Goal: Information Seeking & Learning: Learn about a topic

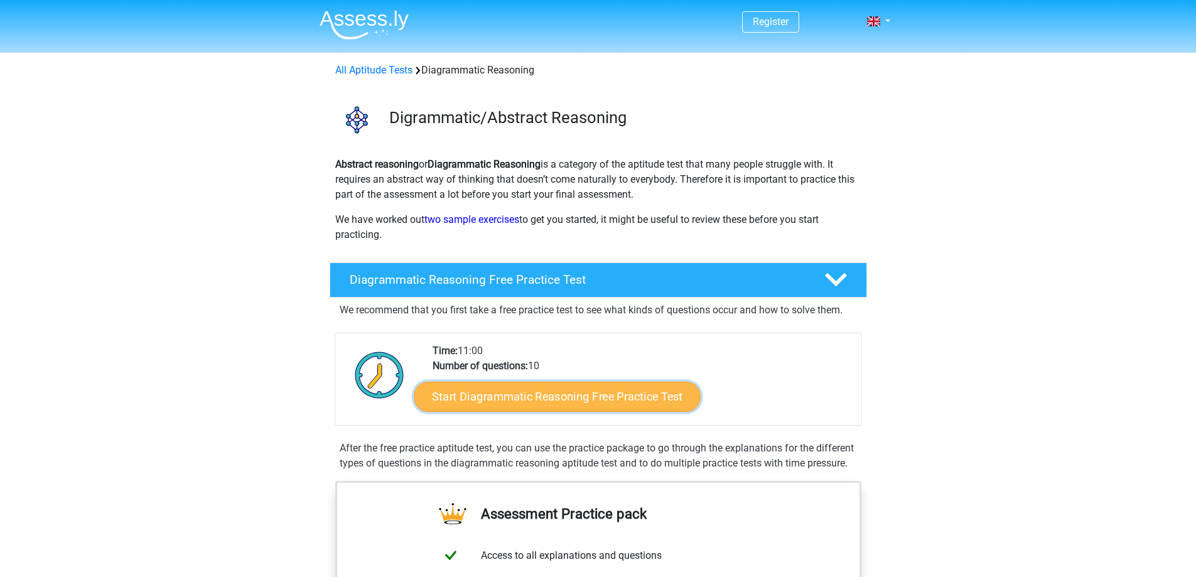
click at [480, 385] on link "Start Diagrammatic Reasoning Free Practice Test" at bounding box center [557, 396] width 287 height 30
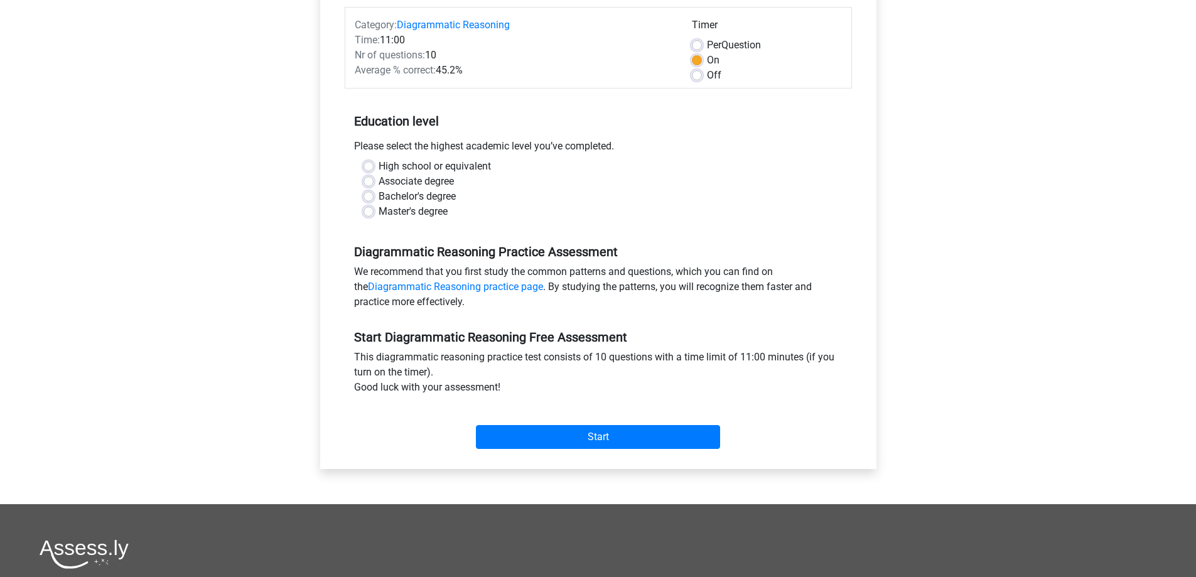
scroll to position [188, 0]
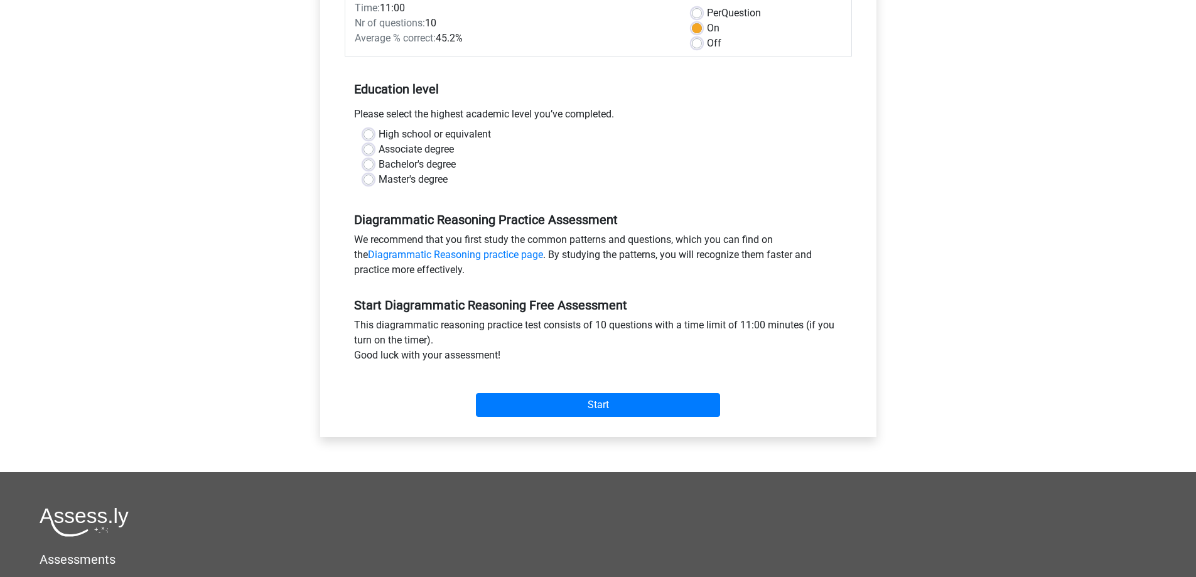
click at [451, 145] on label "Associate degree" at bounding box center [416, 149] width 75 height 15
click at [374, 145] on input "Associate degree" at bounding box center [369, 148] width 10 height 13
radio input "true"
click at [482, 138] on label "High school or equivalent" at bounding box center [435, 134] width 112 height 15
click at [374, 138] on input "High school or equivalent" at bounding box center [369, 133] width 10 height 13
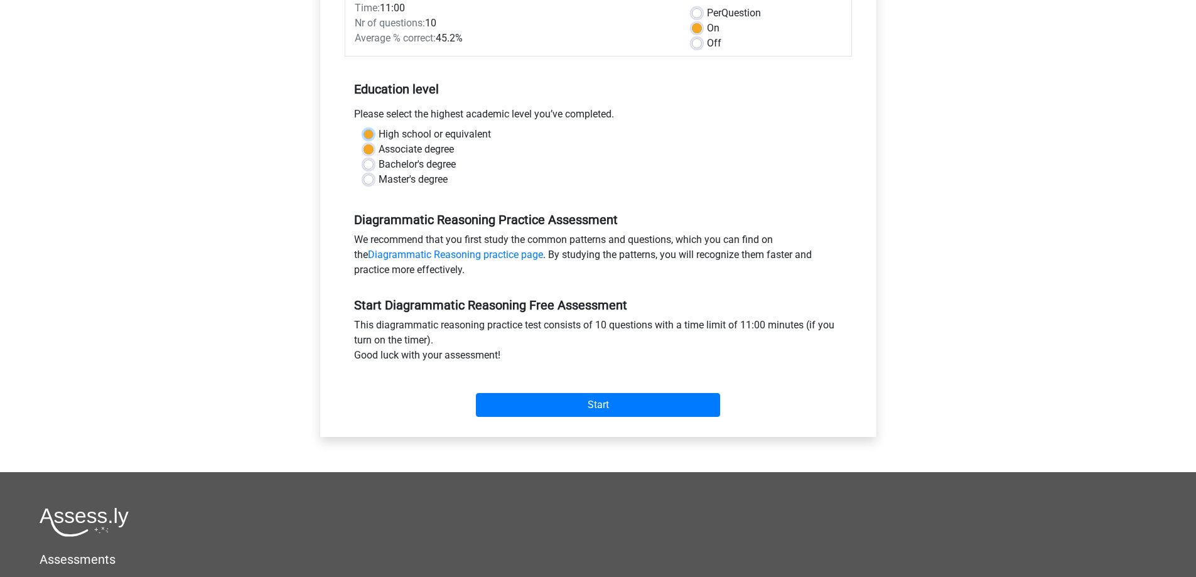
radio input "true"
click at [651, 413] on input "Start" at bounding box center [598, 405] width 244 height 24
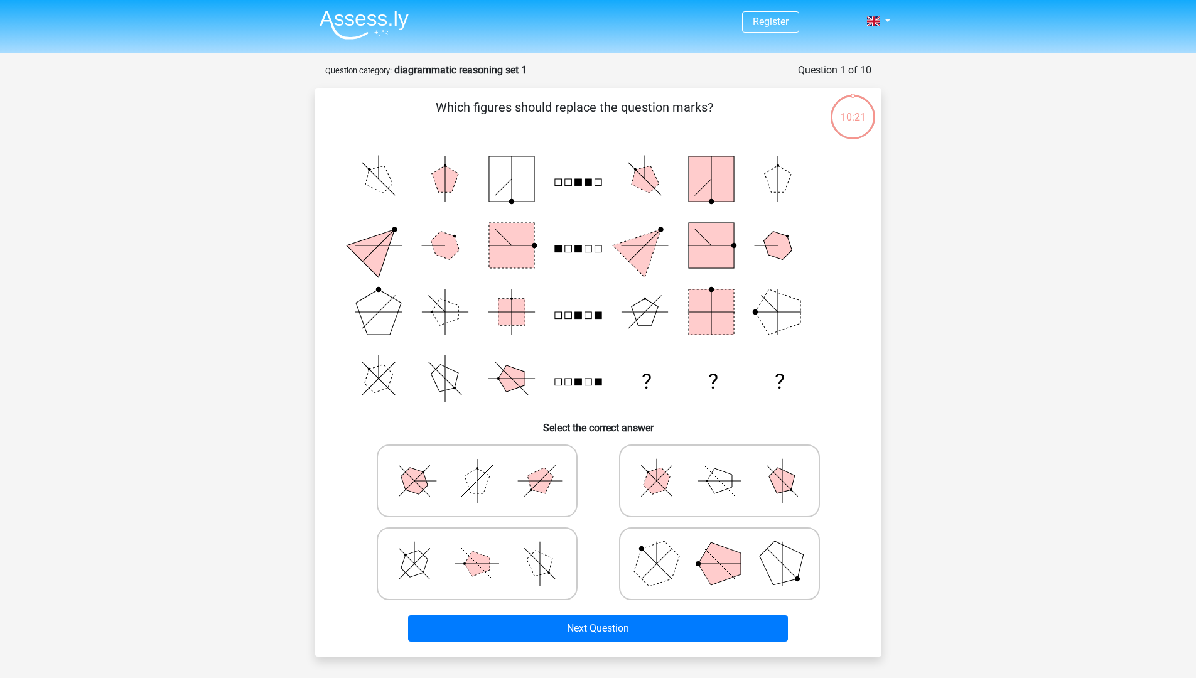
click at [652, 576] on div "Next Question" at bounding box center [598, 625] width 526 height 41
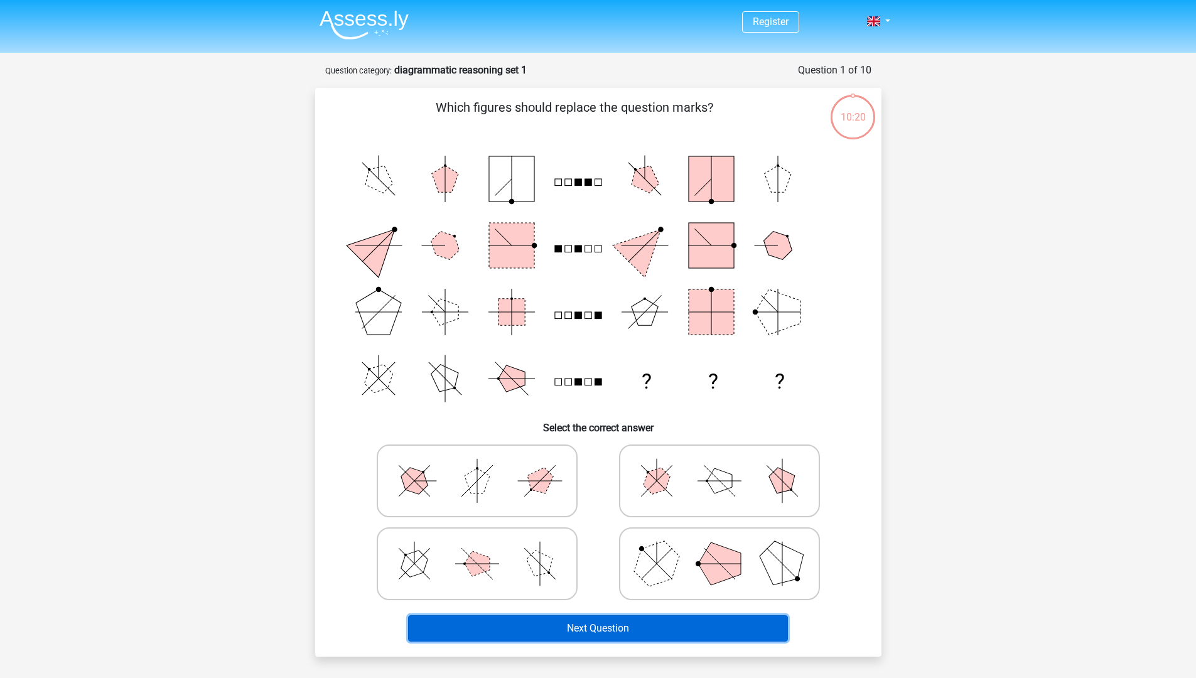
click at [614, 576] on button "Next Question" at bounding box center [598, 628] width 380 height 26
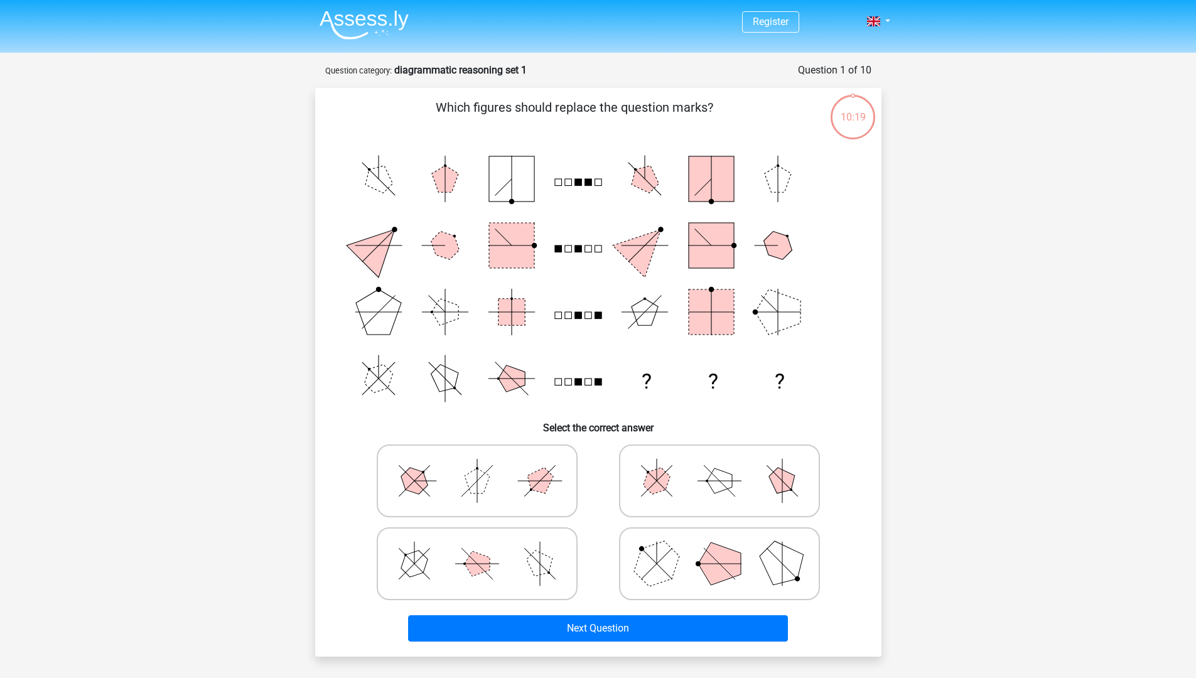
click at [957, 456] on div "Register Nederlands English" at bounding box center [598, 509] width 1196 height 1018
click at [582, 41] on nav "Register Nederlands English" at bounding box center [599, 22] width 578 height 41
click at [621, 38] on nav "Register Nederlands English" at bounding box center [599, 22] width 578 height 41
click at [585, 38] on nav "Register Nederlands English" at bounding box center [599, 22] width 578 height 41
